Goal: Task Accomplishment & Management: Use online tool/utility

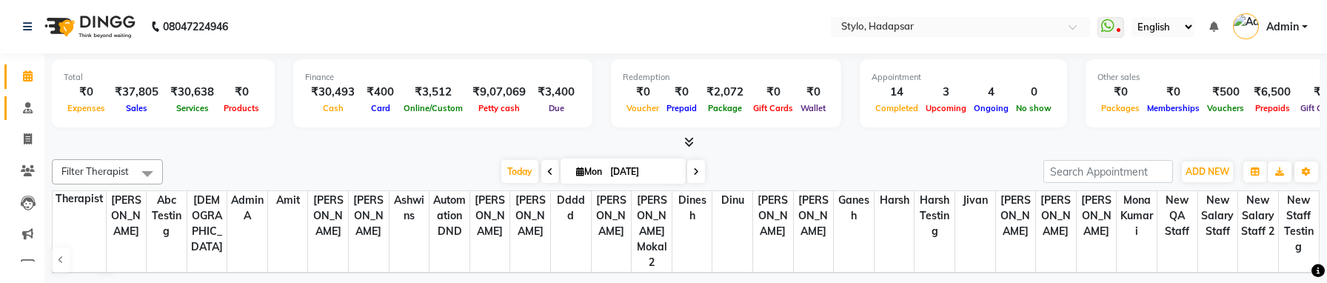
click at [26, 107] on icon at bounding box center [28, 107] width 10 height 11
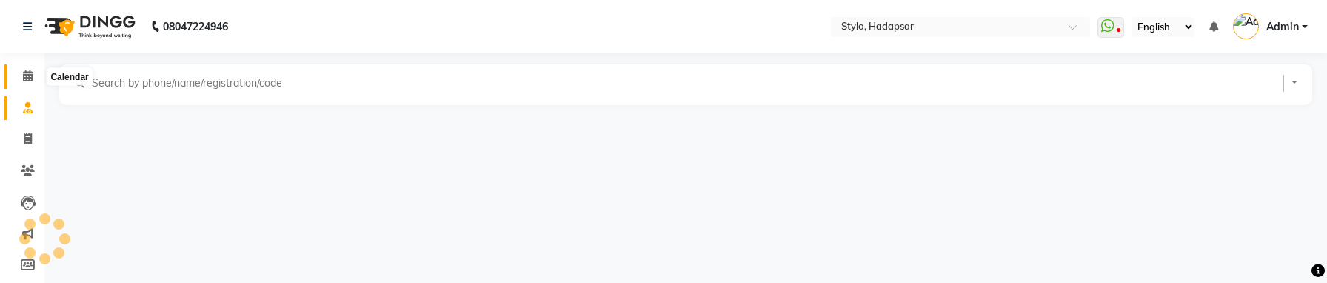
click at [25, 78] on icon at bounding box center [28, 75] width 10 height 11
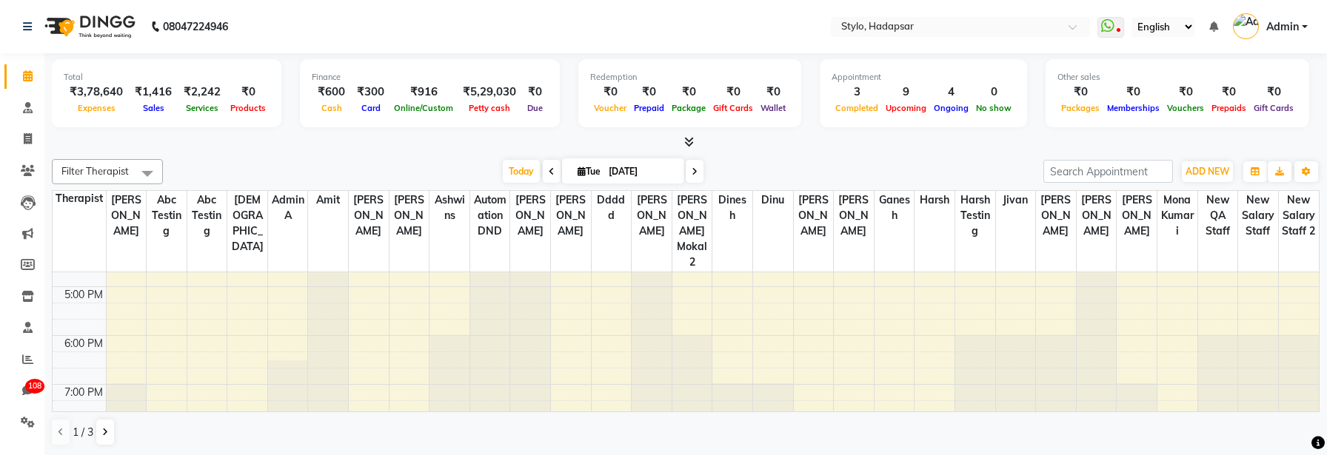
scroll to position [1, 0]
click at [373, 282] on div "8:00 AM 9:00 AM 10:00 AM 11:00 AM 12:00 PM 1:00 PM 2:00 PM 3:00 PM 4:00 PM 5:00…" at bounding box center [686, 140] width 1266 height 586
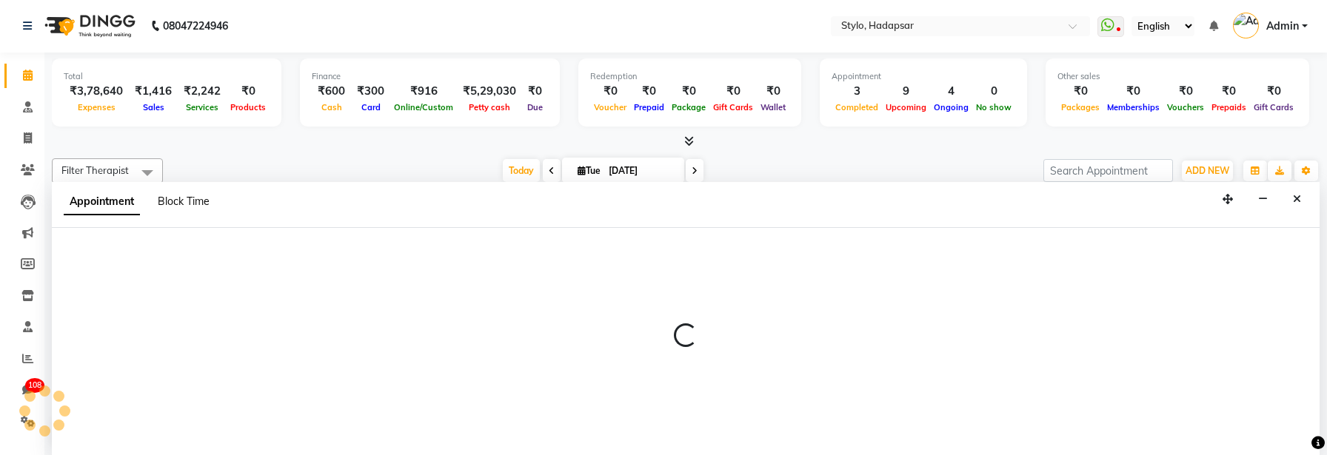
click at [190, 205] on span "Block Time" at bounding box center [184, 201] width 52 height 13
select select "502"
select select "1035"
select select "1065"
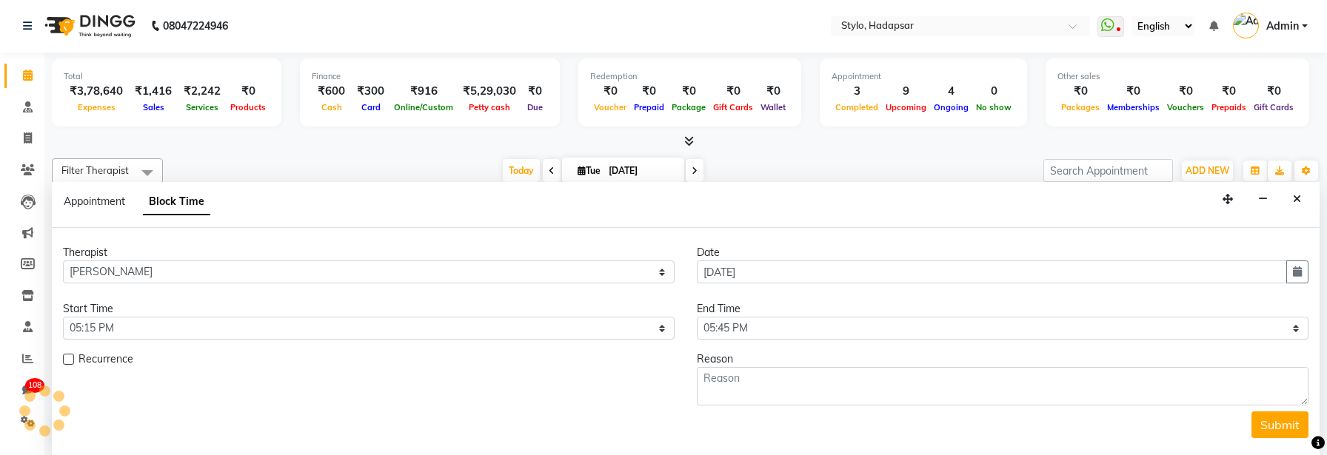
scroll to position [245, 0]
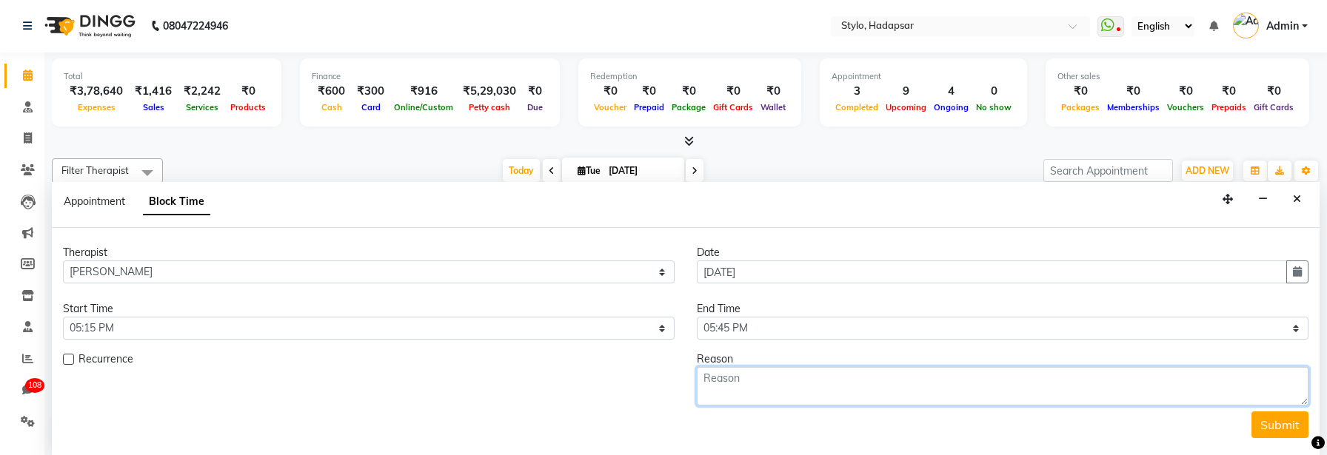
click at [826, 294] on textarea at bounding box center [1003, 386] width 612 height 39
type textarea "tets"
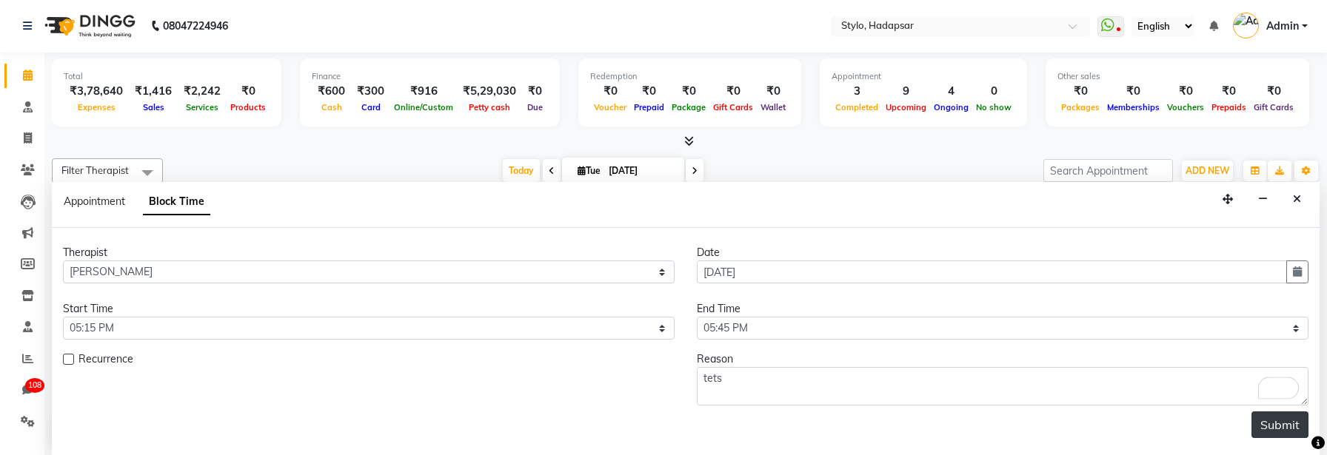
click at [1283, 294] on button "Submit" at bounding box center [1279, 425] width 57 height 27
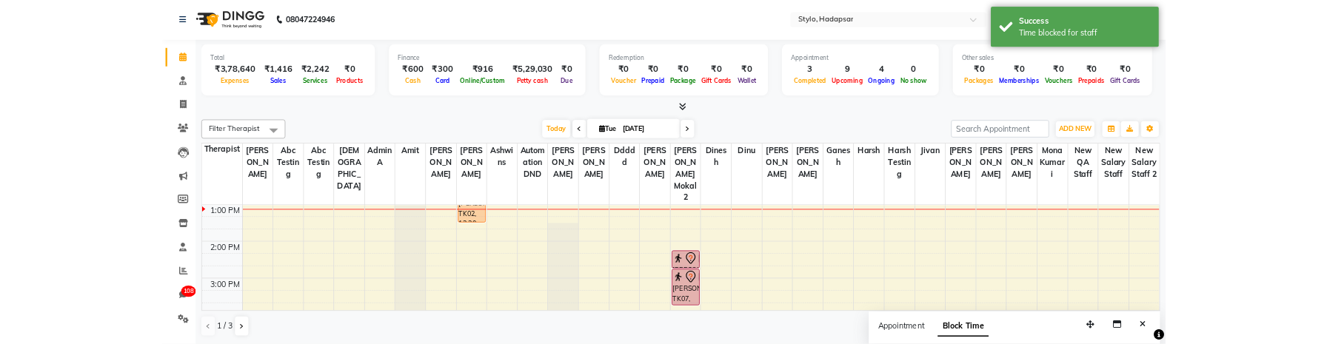
scroll to position [0, 0]
